Goal: Task Accomplishment & Management: Manage account settings

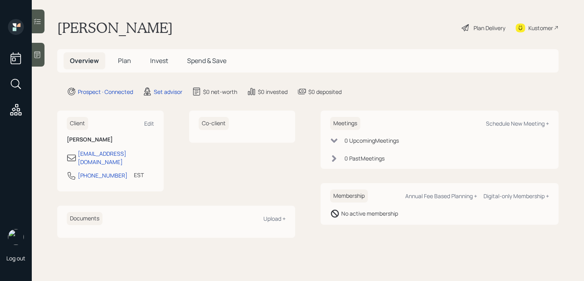
click at [40, 54] on icon at bounding box center [37, 55] width 8 height 8
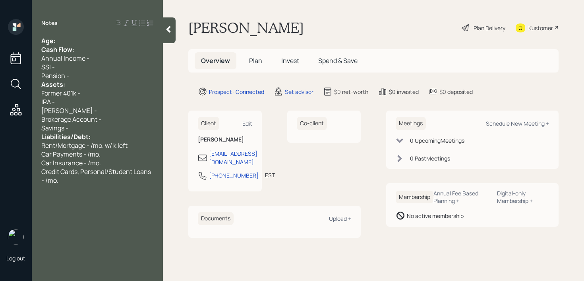
click at [107, 37] on div "Age:" at bounding box center [97, 41] width 112 height 9
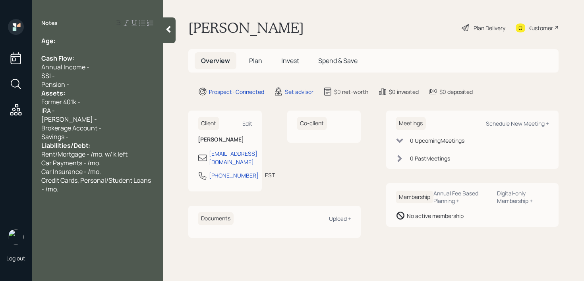
click at [59, 102] on span "Former 401k -" at bounding box center [60, 102] width 39 height 9
drag, startPoint x: 62, startPoint y: 102, endPoint x: 26, endPoint y: 102, distance: 36.5
click at [26, 102] on div "Log out Notes Age: Cash Flow: Annual Income - SSI - Pension - Assets: Former 40…" at bounding box center [292, 140] width 584 height 281
click at [67, 107] on div "IRA -" at bounding box center [97, 110] width 112 height 9
click at [78, 116] on div "[PERSON_NAME] -" at bounding box center [97, 119] width 112 height 9
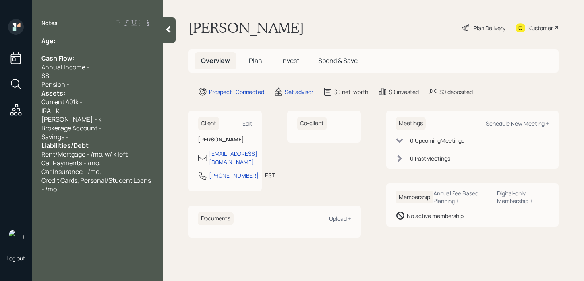
click at [81, 39] on div "Age:" at bounding box center [97, 41] width 112 height 9
click at [92, 133] on div "Savings -" at bounding box center [97, 137] width 112 height 9
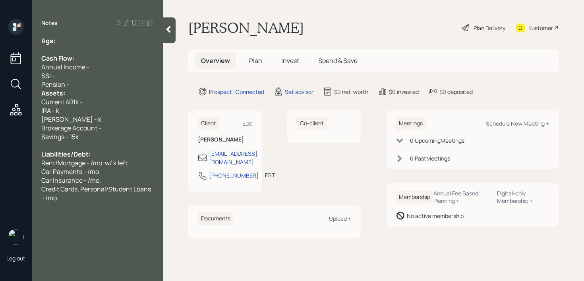
click at [106, 128] on div "Brokerage Account -" at bounding box center [97, 128] width 112 height 9
click at [99, 114] on div "IRA - k" at bounding box center [97, 110] width 112 height 9
click at [114, 128] on div "Brokerage Account -" at bounding box center [97, 128] width 112 height 9
drag, startPoint x: 85, startPoint y: 111, endPoint x: 15, endPoint y: 111, distance: 69.9
click at [15, 111] on div "Log out Notes Age: Cash Flow: Annual Income - SSI - Pension - Assets: Current 4…" at bounding box center [292, 140] width 584 height 281
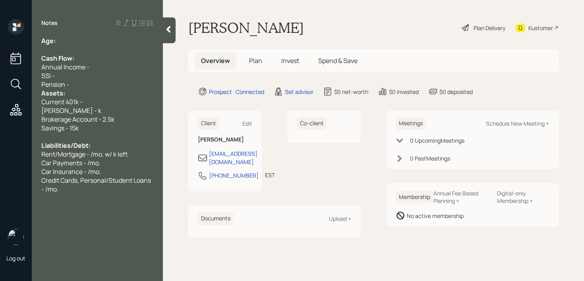
click at [95, 85] on div "Pension -" at bounding box center [97, 84] width 112 height 9
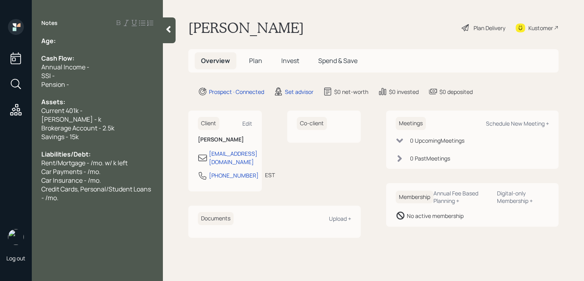
click at [110, 128] on span "Brokerage Account - 2.5k" at bounding box center [77, 128] width 73 height 9
click at [102, 107] on div "Current 401k -" at bounding box center [97, 110] width 112 height 9
click at [95, 37] on div "Age:" at bounding box center [97, 41] width 112 height 9
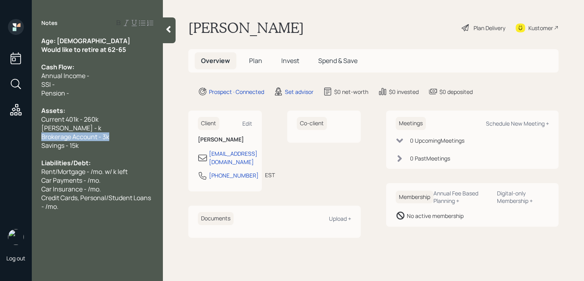
drag, startPoint x: 121, startPoint y: 139, endPoint x: 0, endPoint y: 139, distance: 121.1
click at [6, 139] on div "Log out Notes Age: [DEMOGRAPHIC_DATA] Would like to retire at 62-65 Cash Flow: …" at bounding box center [292, 140] width 584 height 281
click at [94, 140] on span "Brokerage Account - 3k" at bounding box center [75, 137] width 68 height 9
drag, startPoint x: 114, startPoint y: 146, endPoint x: 0, endPoint y: 146, distance: 113.5
click at [0, 146] on div "Log out Notes Age: [DEMOGRAPHIC_DATA] Would like to retire at 62-65 Cash Flow: …" at bounding box center [292, 140] width 584 height 281
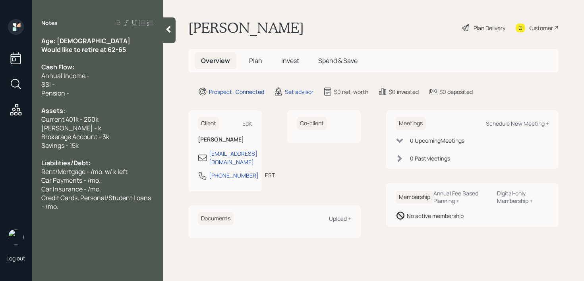
click at [93, 138] on span "Brokerage Account - 3k" at bounding box center [75, 137] width 68 height 9
drag, startPoint x: 36, startPoint y: 140, endPoint x: 6, endPoint y: 140, distance: 30.6
click at [8, 140] on div "Log out Notes Age: [DEMOGRAPHIC_DATA] Would like to retire at 62-65 Cash Flow: …" at bounding box center [292, 140] width 584 height 281
click at [69, 122] on span "Current 401k - 260k" at bounding box center [69, 119] width 57 height 9
drag, startPoint x: 68, startPoint y: 126, endPoint x: 0, endPoint y: 126, distance: 67.9
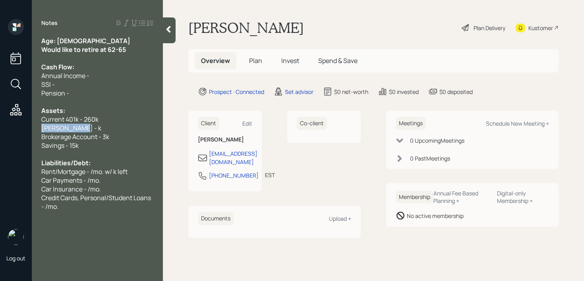
click at [0, 126] on div "Log out Notes Age: [DEMOGRAPHIC_DATA] Would like to retire at 62-65 Cash Flow: …" at bounding box center [292, 140] width 584 height 281
click at [121, 126] on div "[PERSON_NAME] - k" at bounding box center [97, 128] width 112 height 9
drag, startPoint x: 119, startPoint y: 126, endPoint x: 0, endPoint y: 126, distance: 119.1
click at [0, 126] on div "Log out Notes Age: [DEMOGRAPHIC_DATA] Would like to retire at 62-65 Cash Flow: …" at bounding box center [292, 140] width 584 height 281
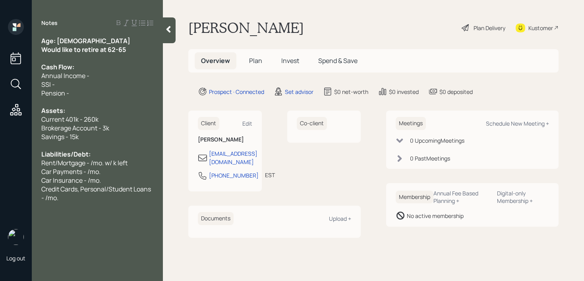
click at [106, 119] on div "Current 401k - 260k" at bounding box center [97, 119] width 112 height 9
click at [106, 139] on div "Savings - 15k" at bounding box center [97, 137] width 112 height 9
click at [116, 102] on div at bounding box center [97, 102] width 112 height 9
click at [543, 34] on div "Kustomer" at bounding box center [536, 27] width 43 height 17
